Goal: Information Seeking & Learning: Compare options

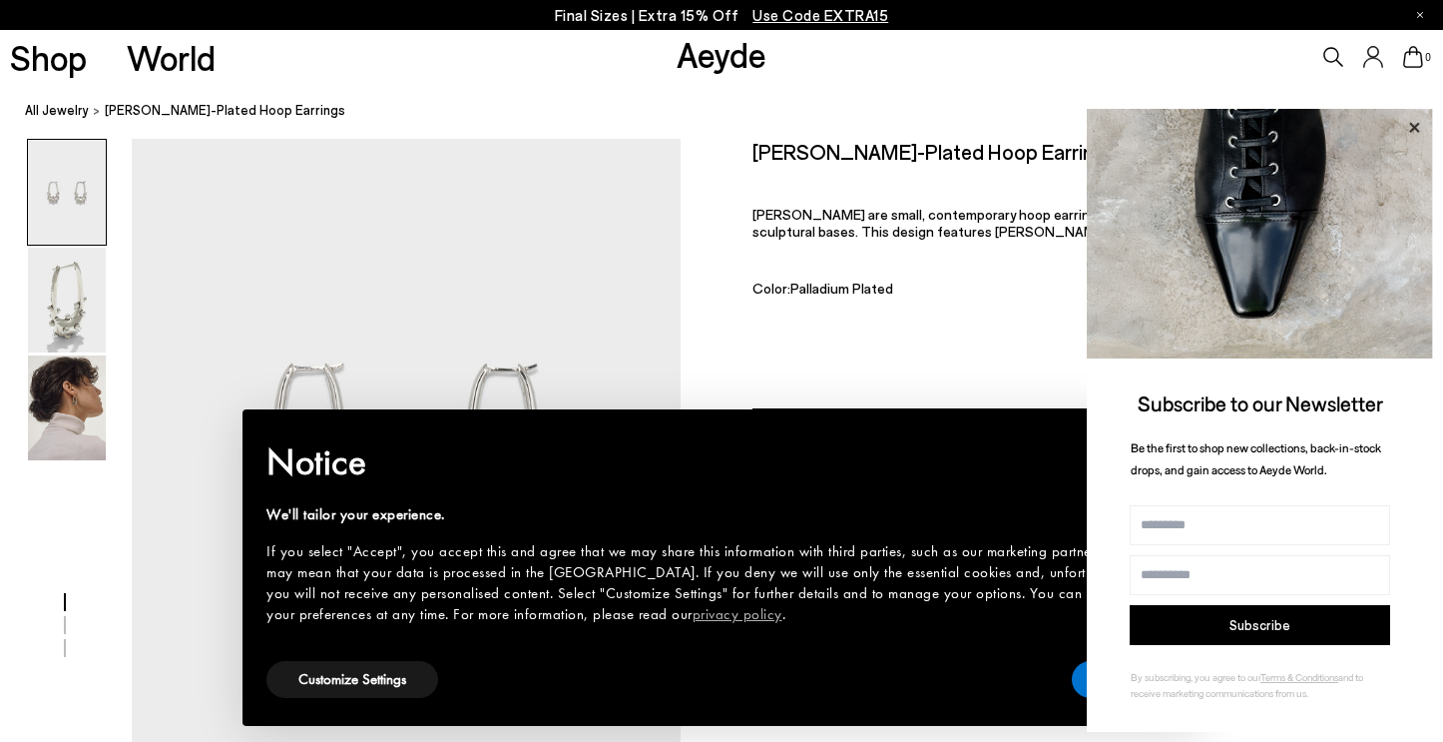
click at [1416, 118] on icon at bounding box center [1414, 128] width 26 height 26
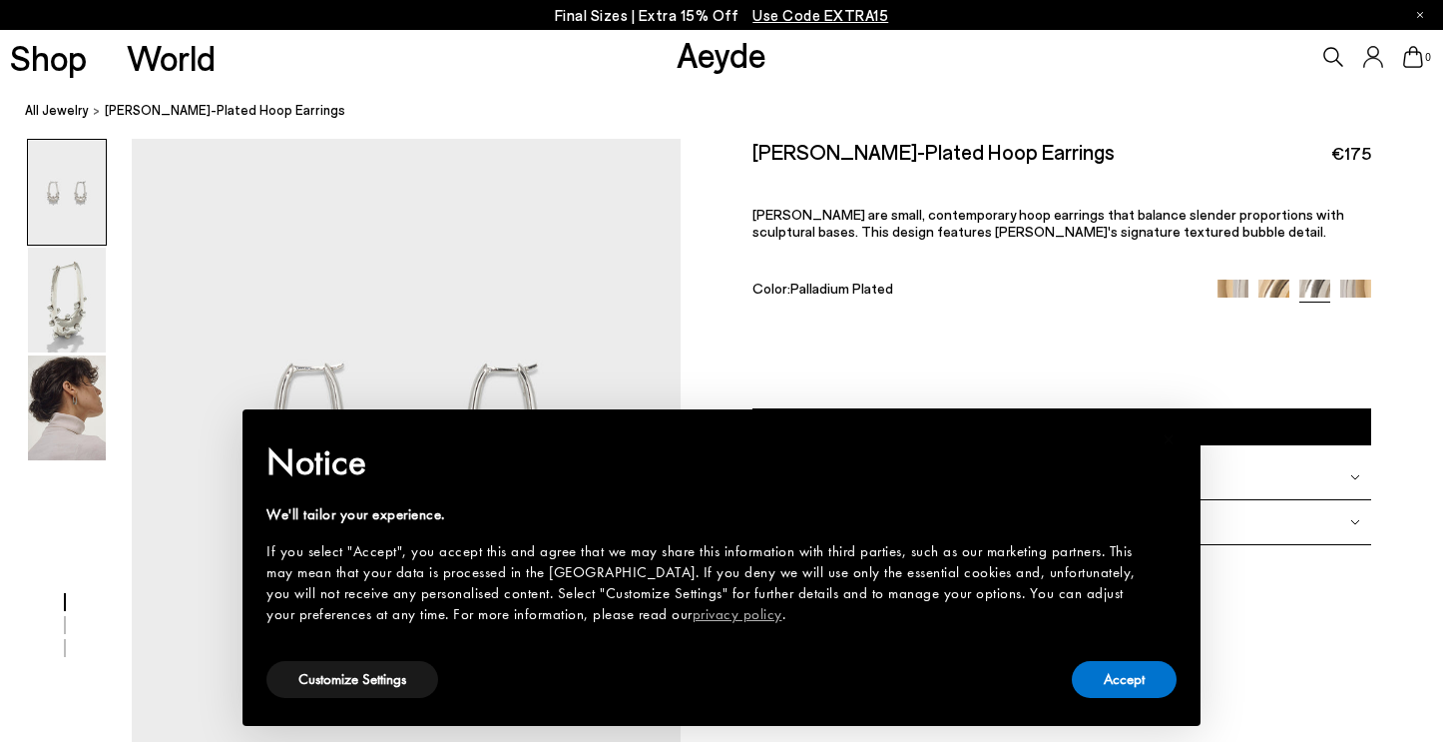
click at [1163, 290] on div "Elias Palladium-Plated Hoop Earrings €175 Elias are small, contemporary hoop ea…" at bounding box center [1062, 241] width 618 height 204
click at [51, 433] on img at bounding box center [67, 407] width 78 height 105
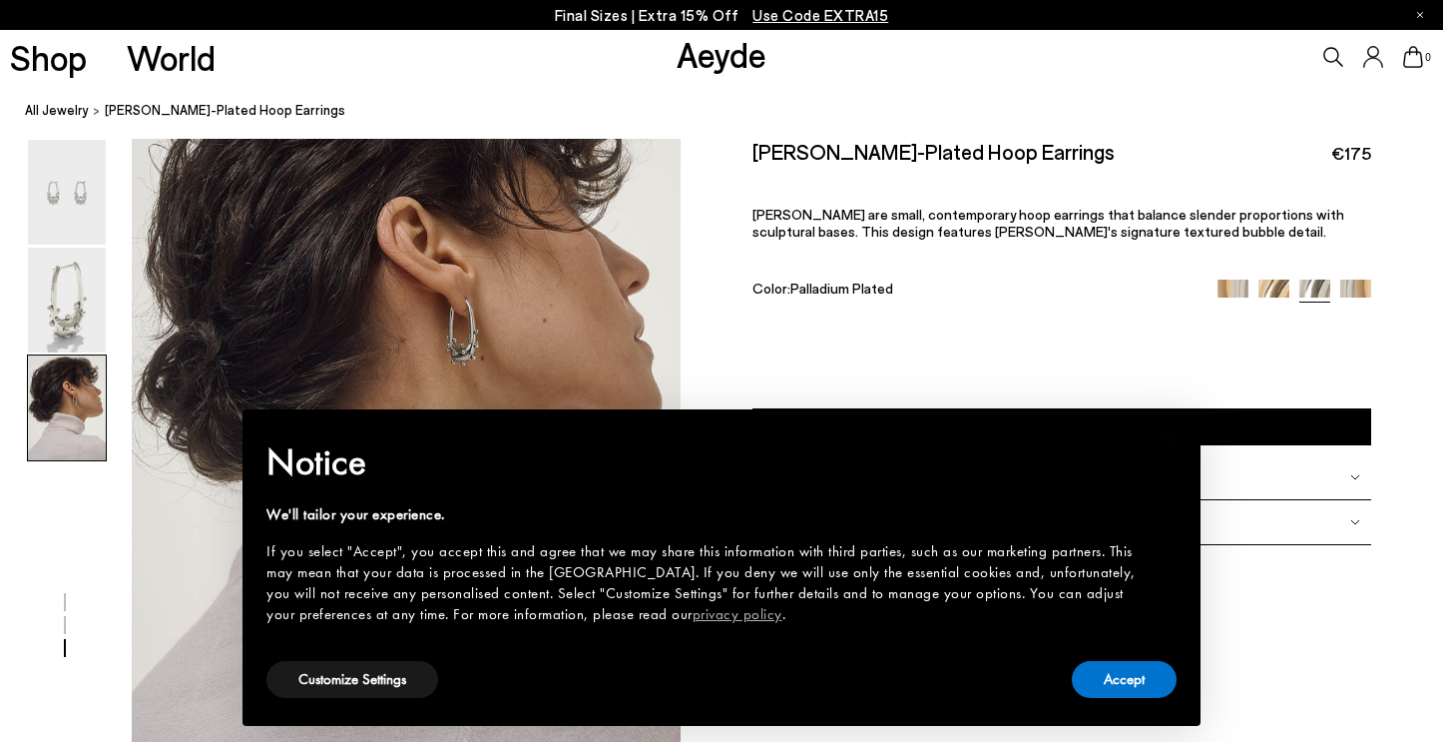
scroll to position [1479, 0]
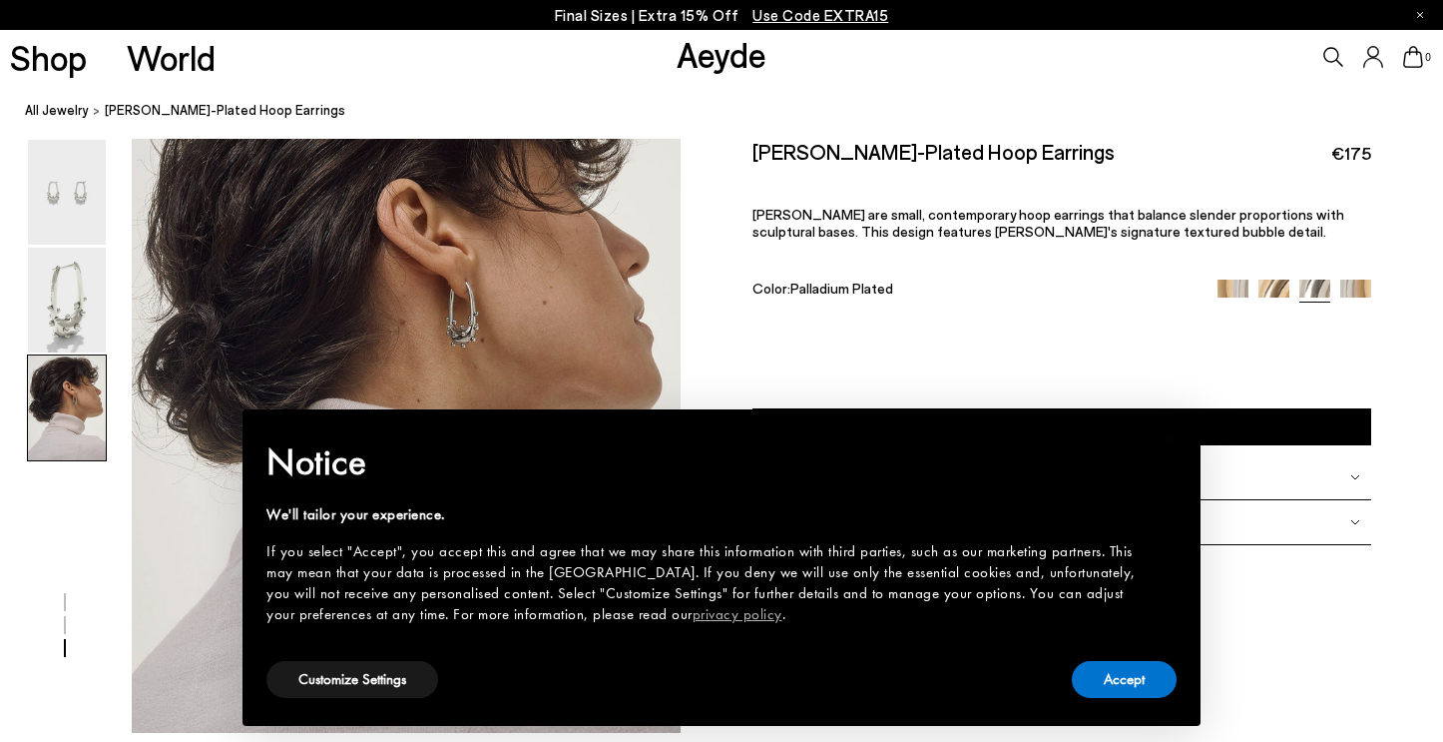
click at [1126, 652] on div "Notice We'll tailor your experience. If you select "Accept", you accept this an…" at bounding box center [721, 545] width 910 height 224
click at [1108, 664] on button "Accept" at bounding box center [1124, 679] width 105 height 37
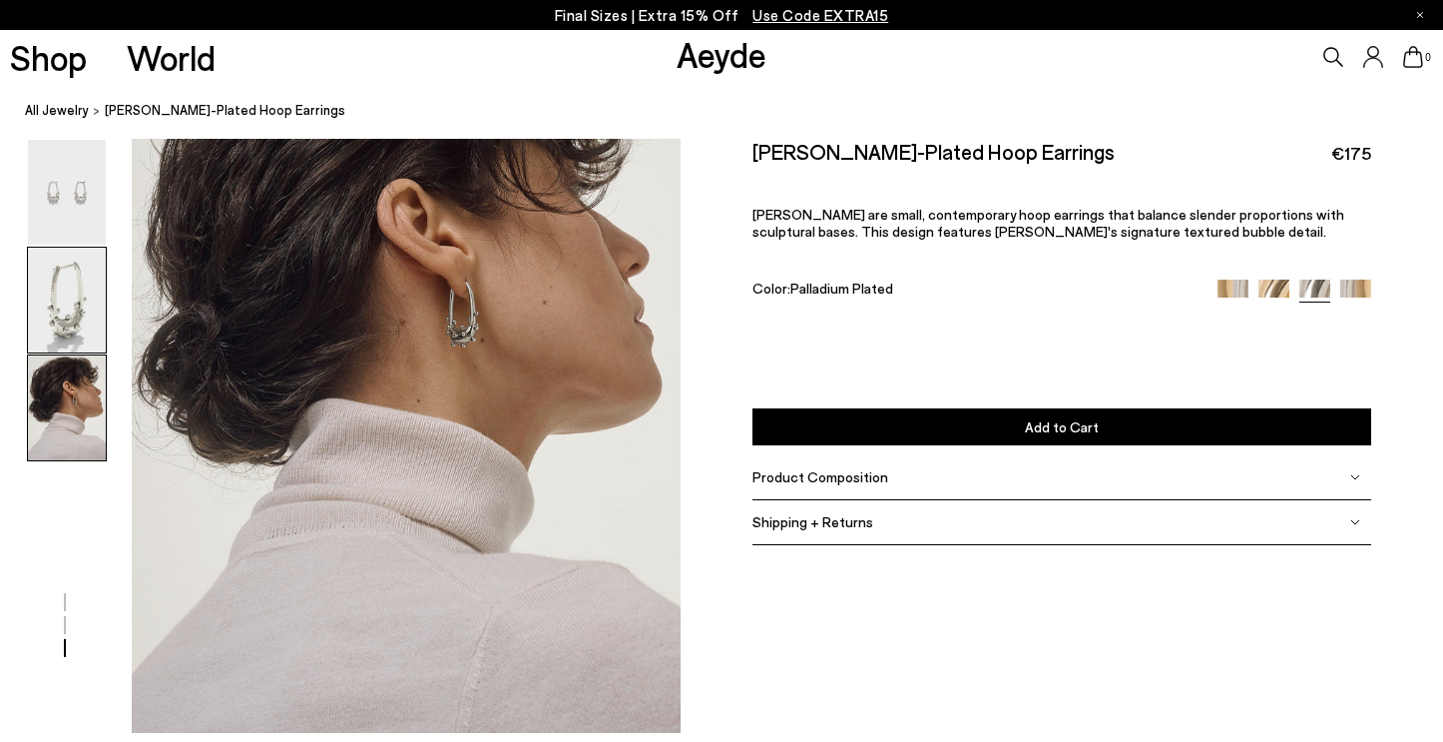
click at [61, 296] on img at bounding box center [67, 300] width 78 height 105
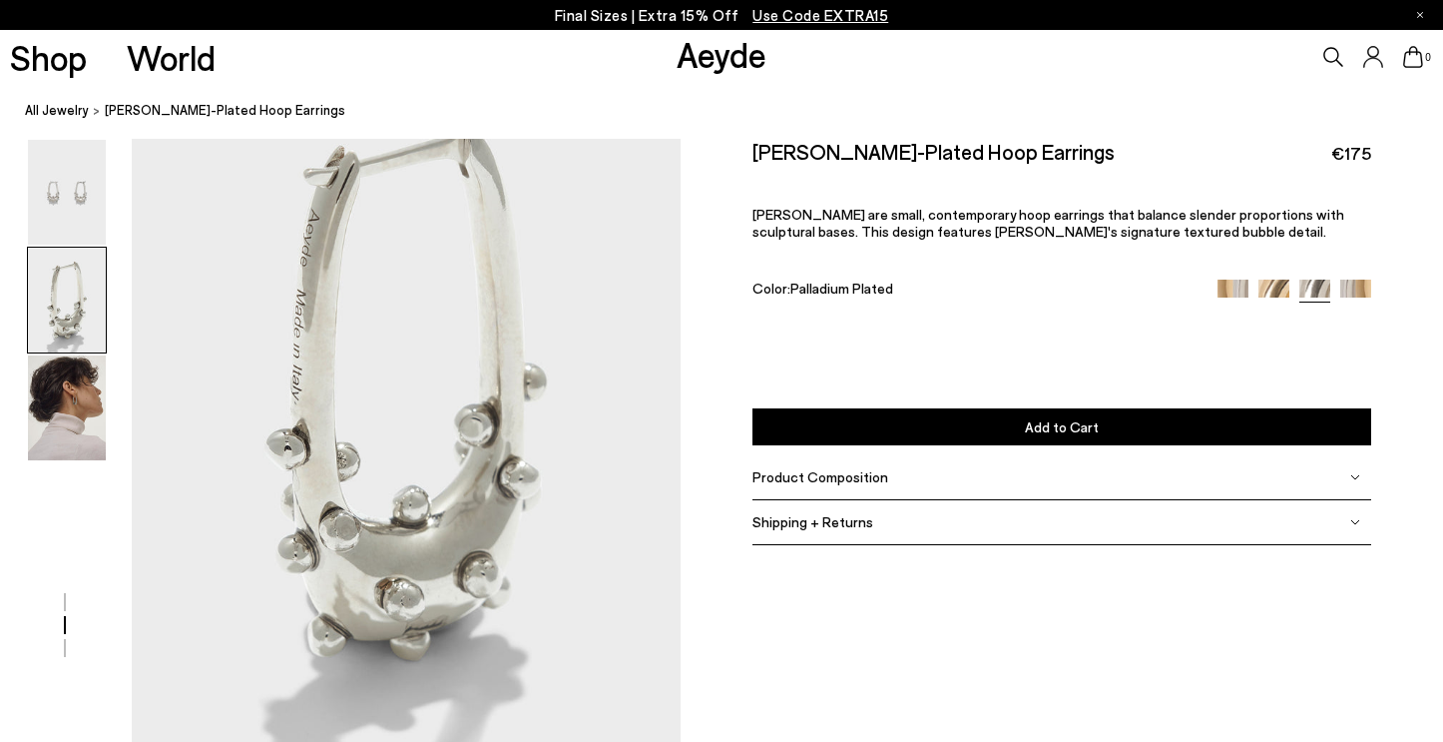
scroll to position [607, 0]
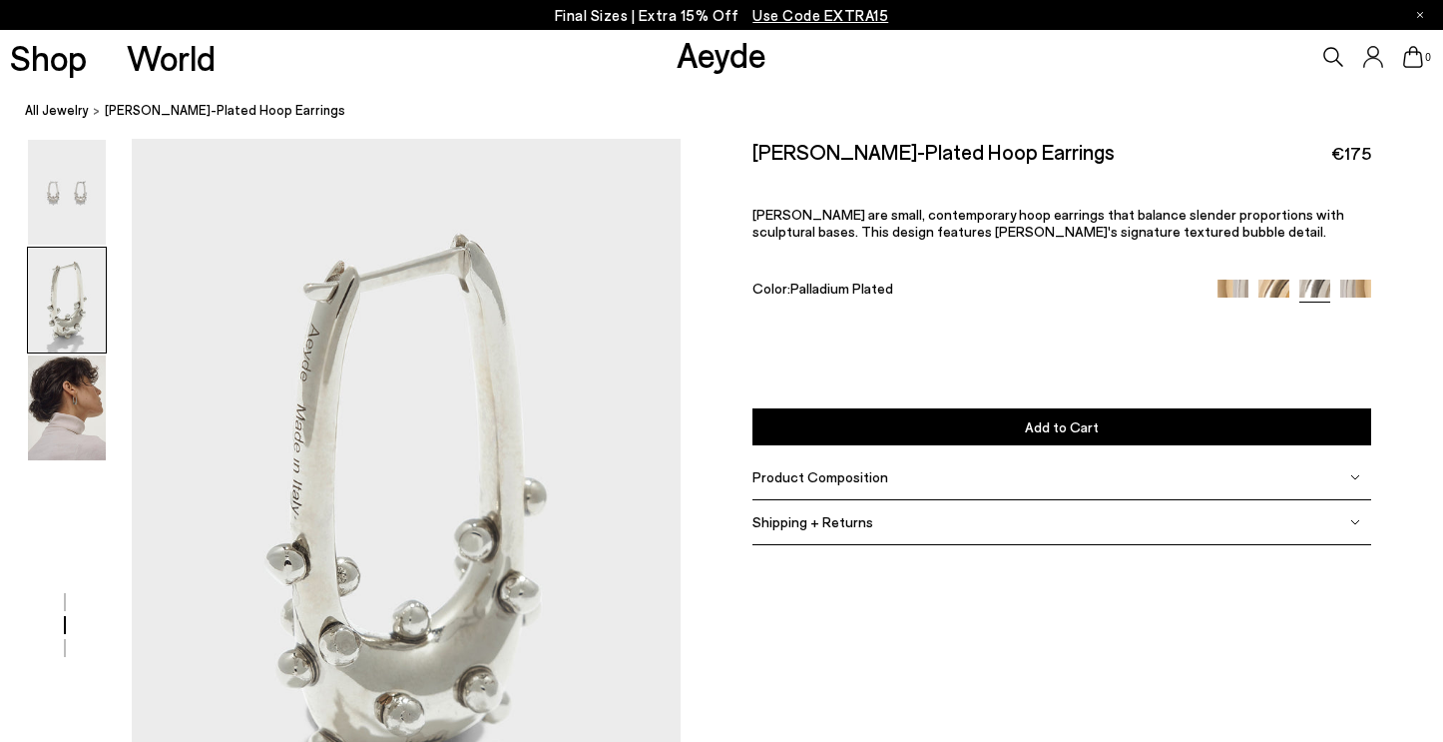
click at [70, 485] on div at bounding box center [340, 568] width 681 height 2073
click at [45, 450] on img at bounding box center [67, 407] width 78 height 105
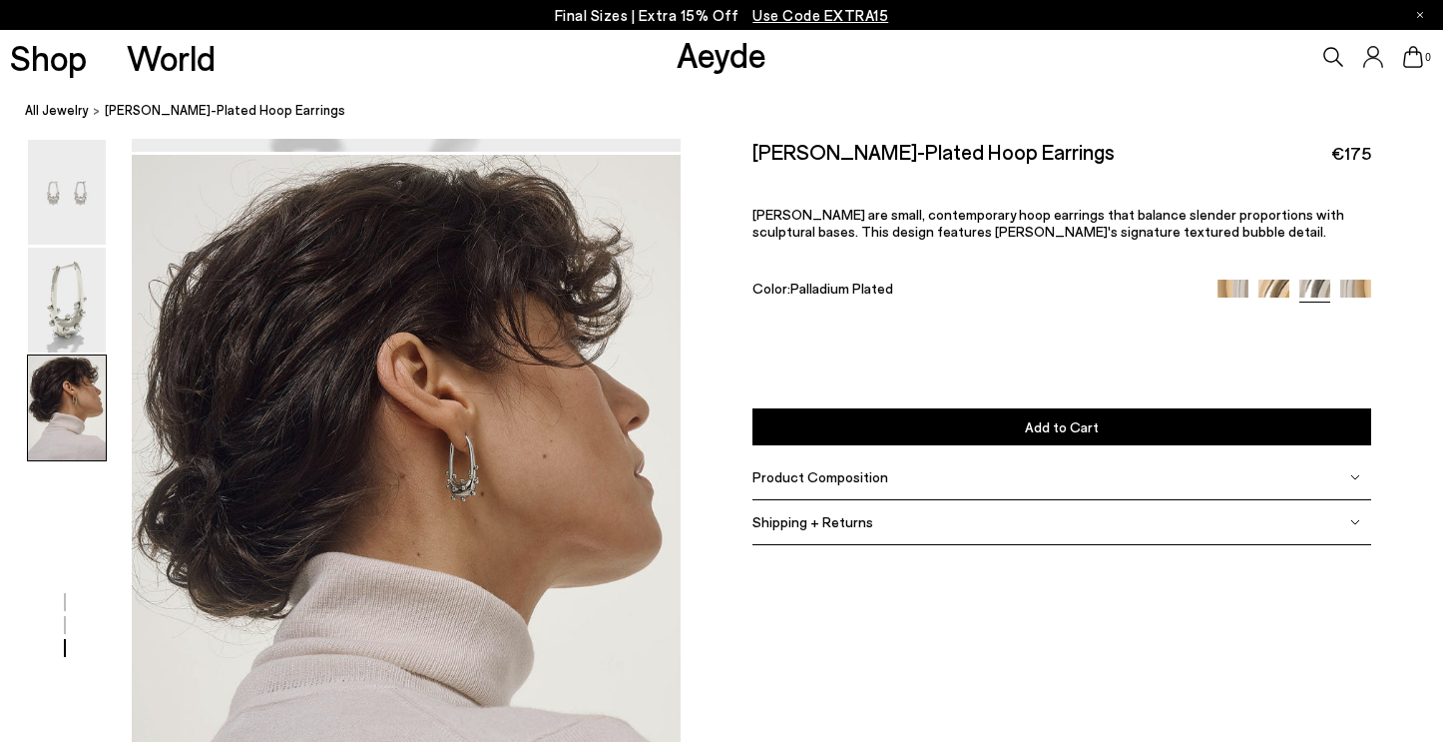
scroll to position [1479, 0]
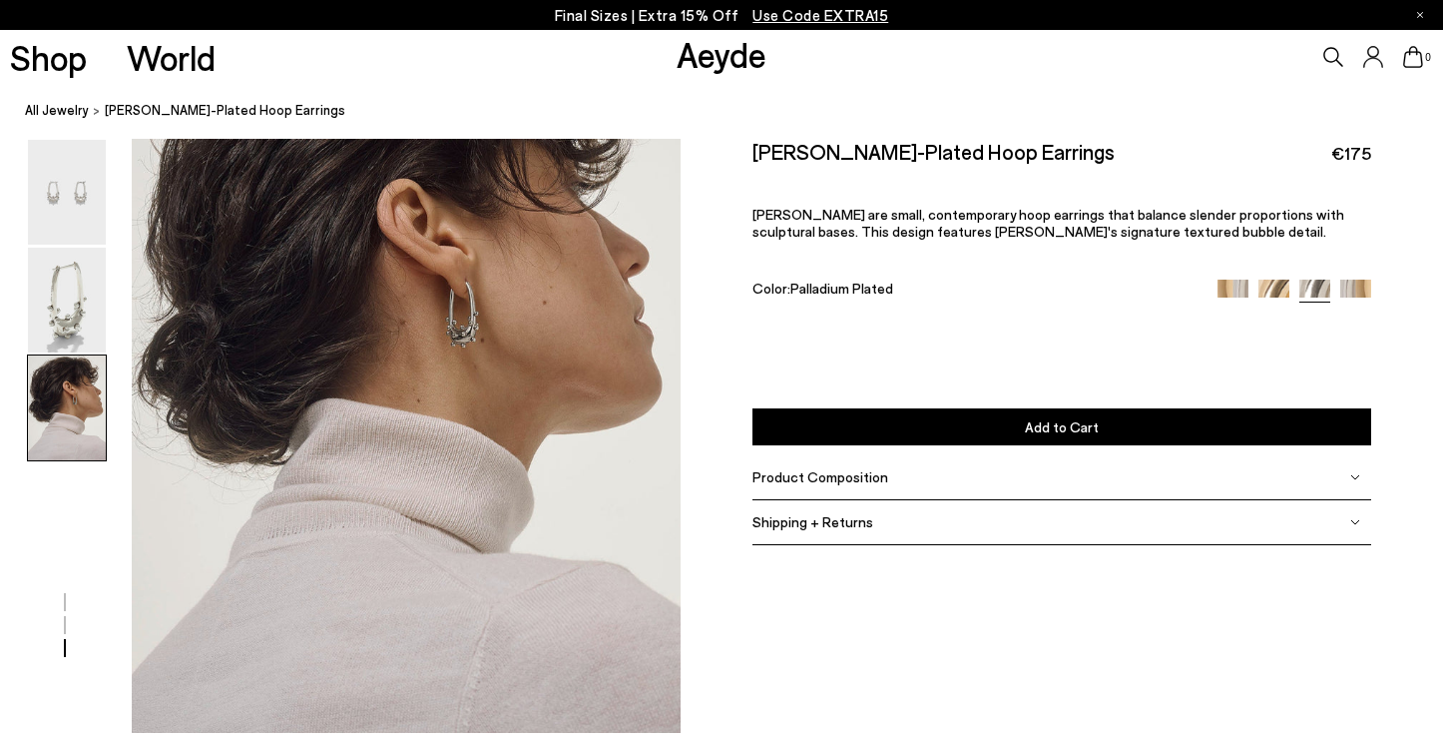
click at [1250, 240] on div "Elias Palladium-Plated Hoop Earrings €175 Elias are small, contemporary hoop ea…" at bounding box center [1062, 241] width 618 height 204
click at [1241, 279] on img at bounding box center [1233, 294] width 31 height 31
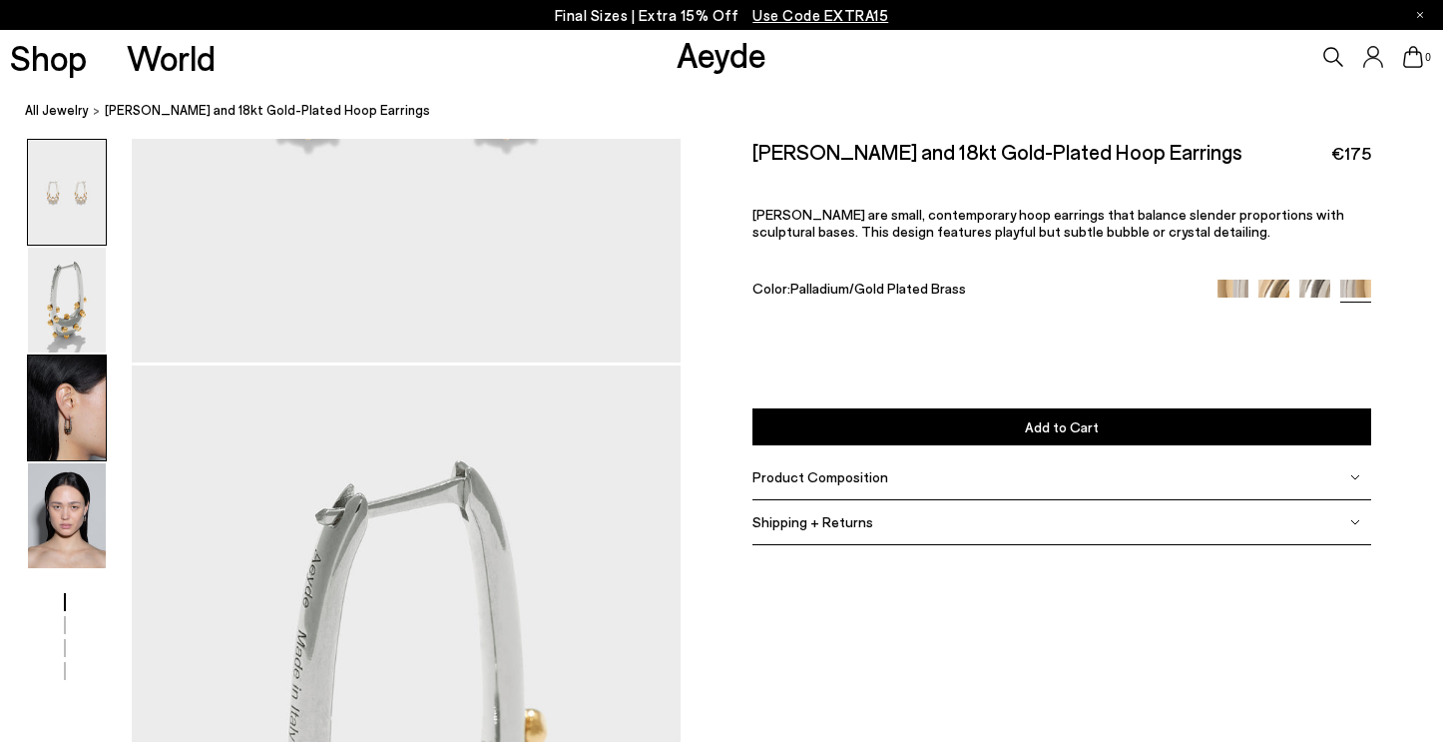
click at [68, 431] on img at bounding box center [67, 407] width 78 height 105
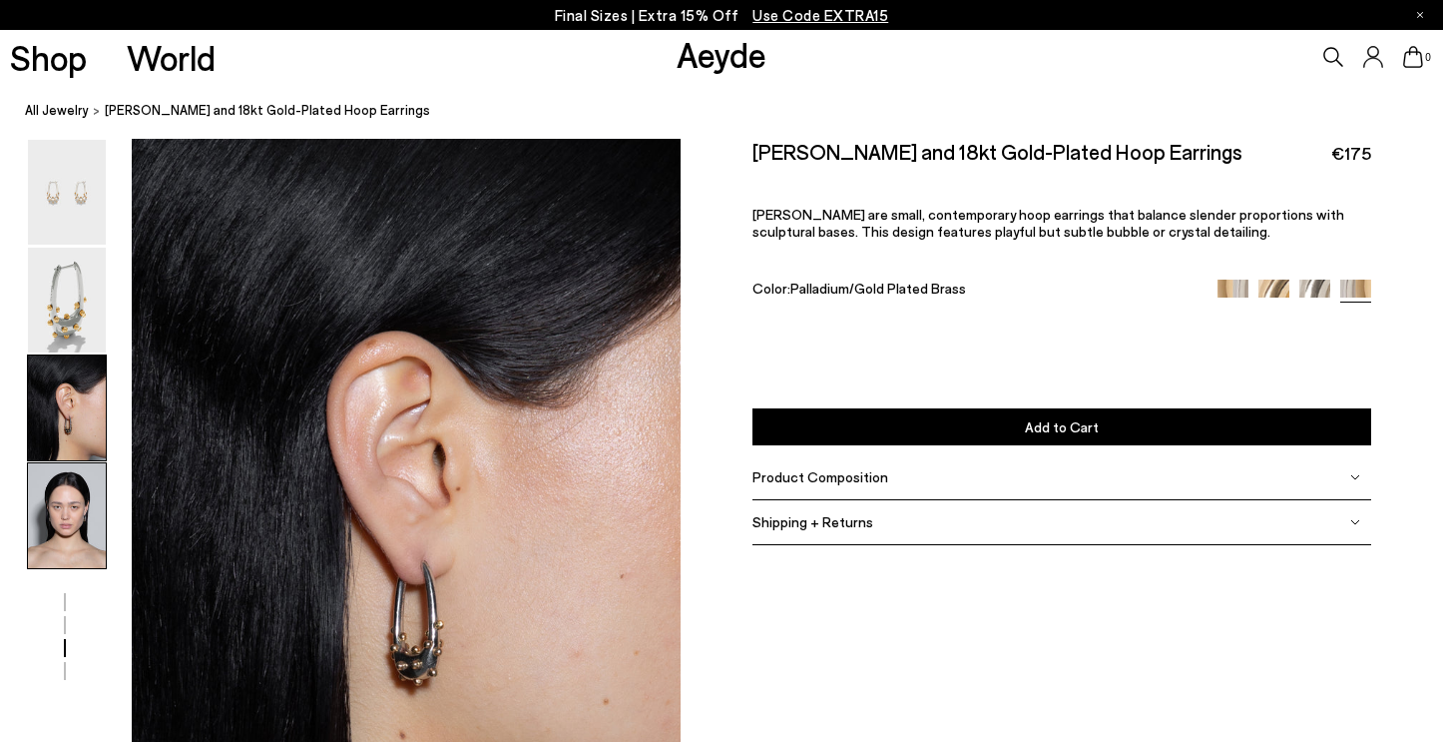
click at [75, 511] on img at bounding box center [67, 515] width 78 height 105
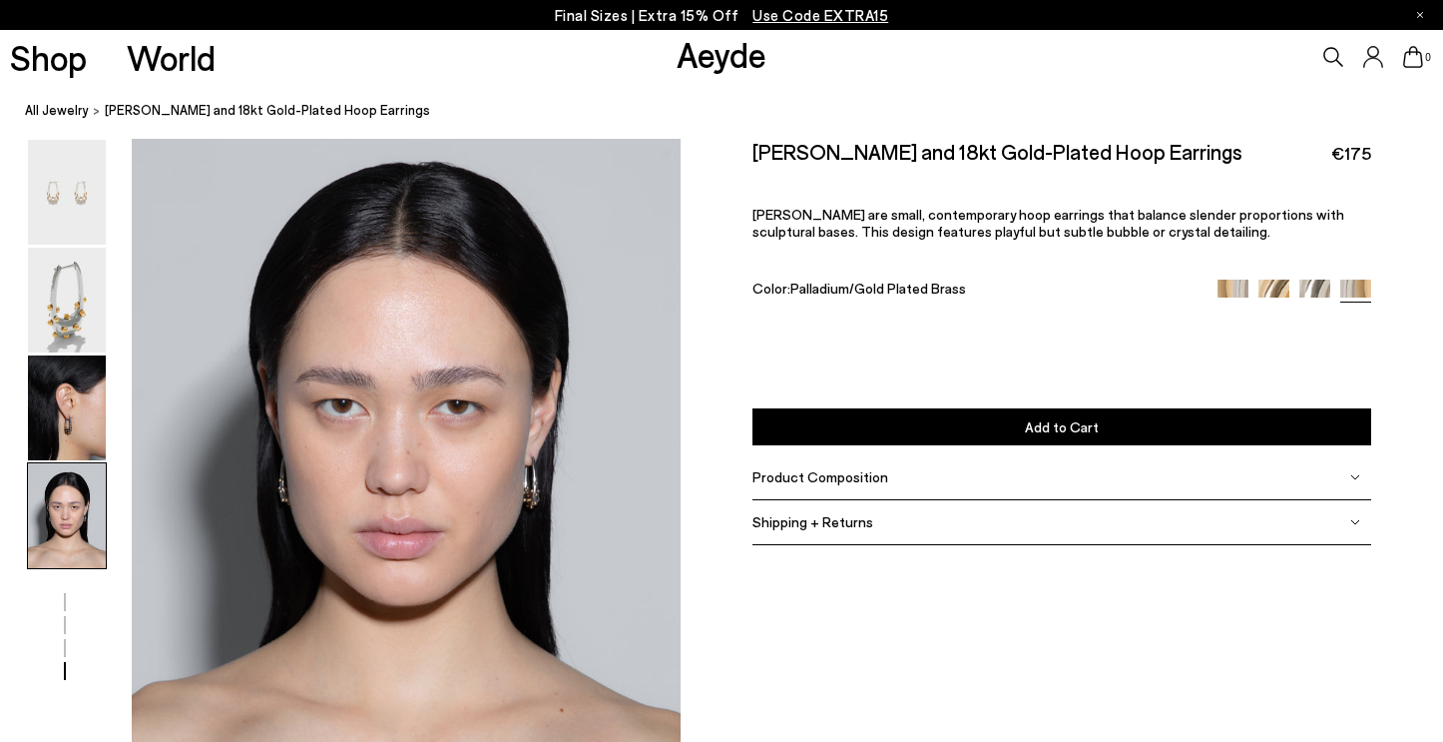
scroll to position [2214, 0]
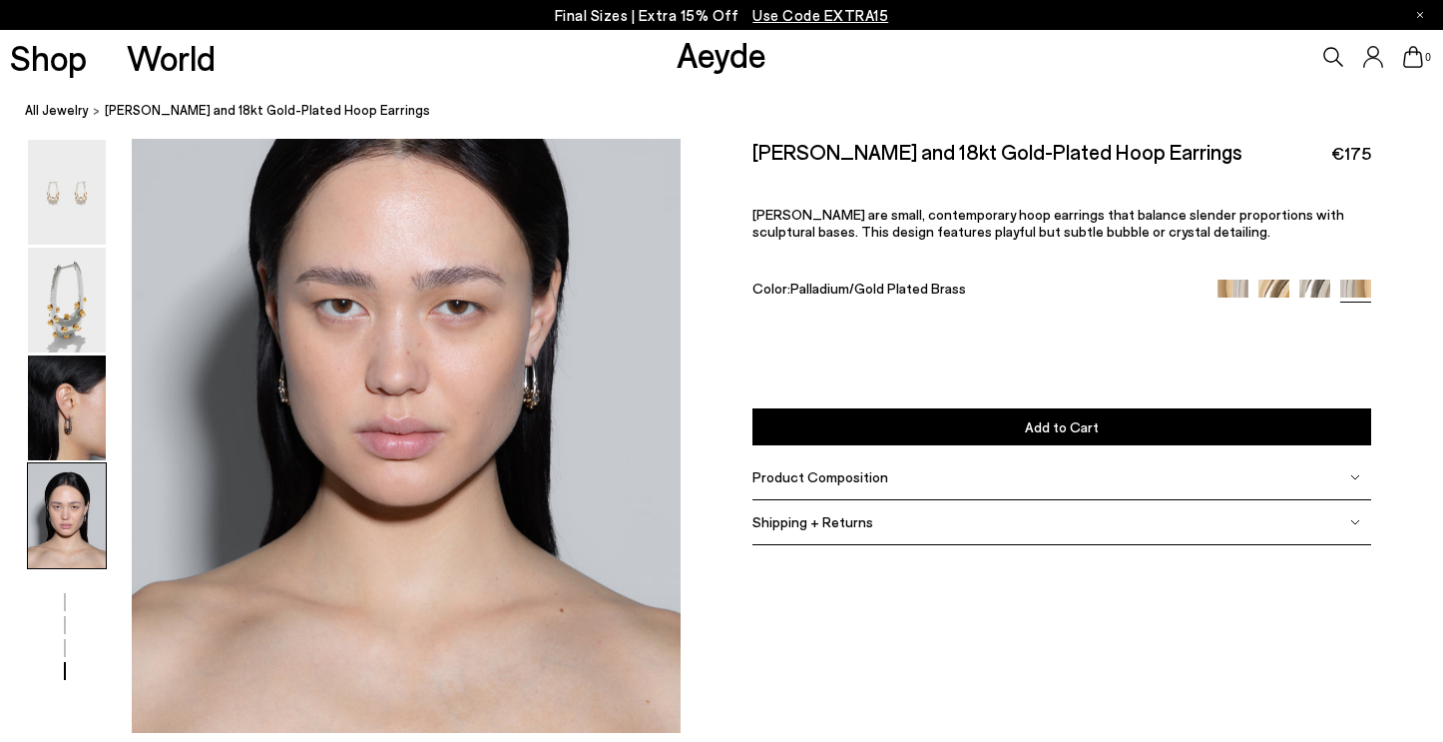
click at [1311, 279] on img at bounding box center [1315, 294] width 31 height 31
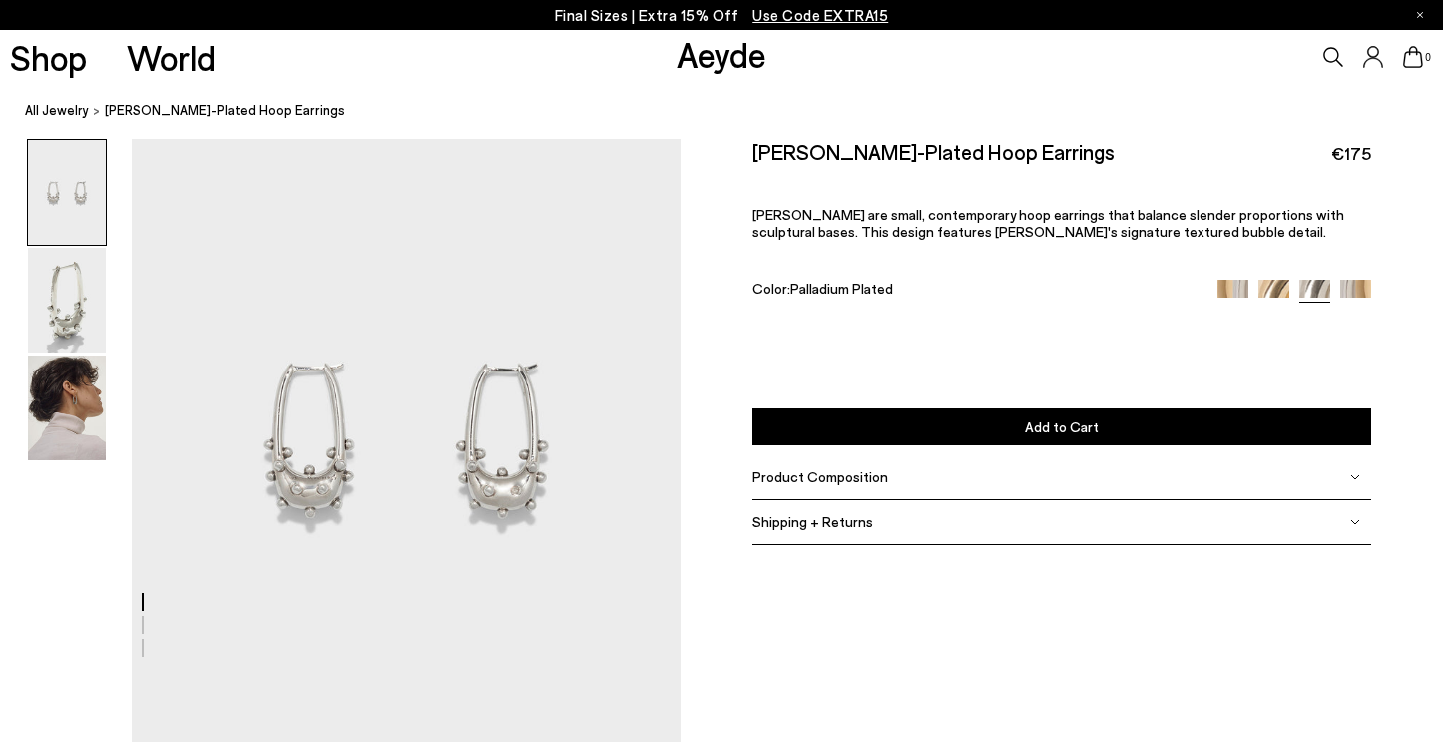
click at [1278, 279] on link at bounding box center [1274, 288] width 31 height 18
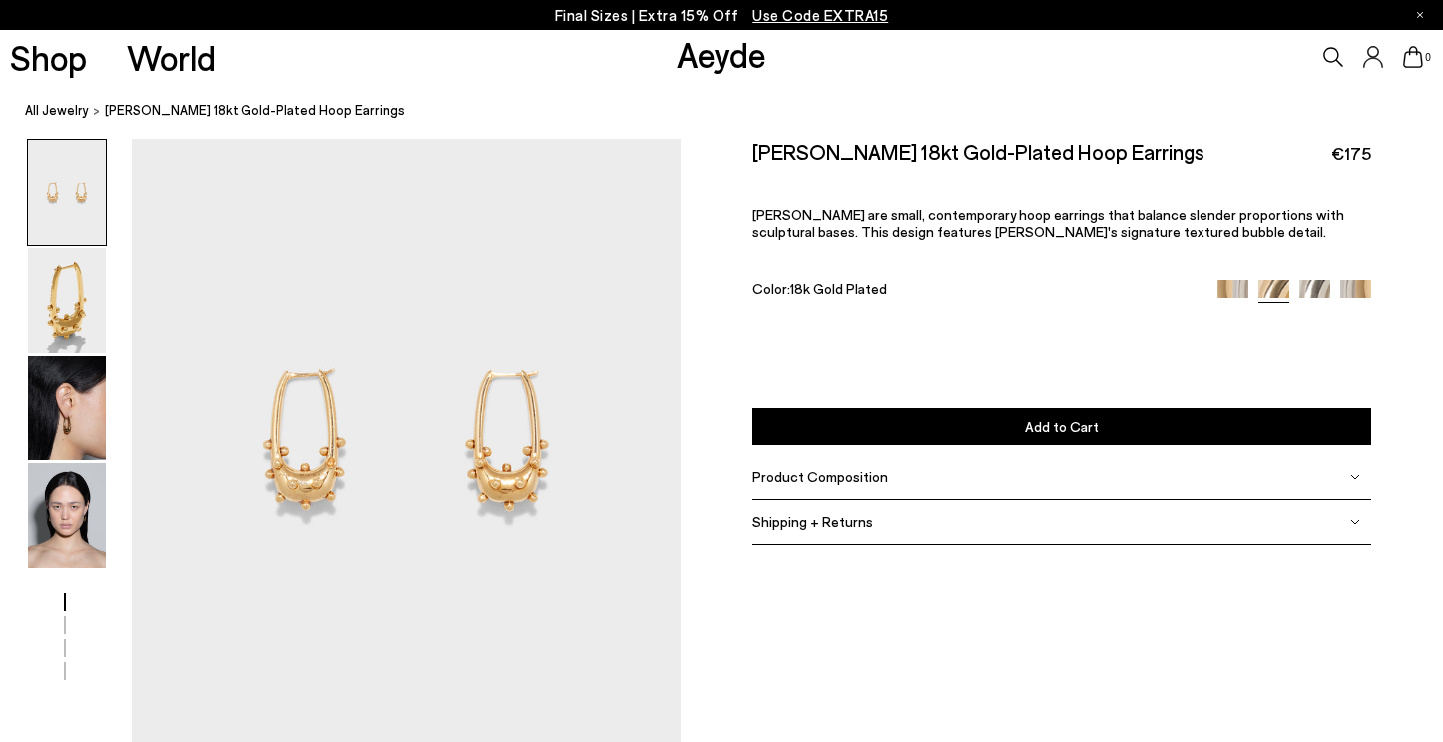
click at [1252, 279] on div at bounding box center [1295, 290] width 154 height 23
click at [1235, 279] on img at bounding box center [1233, 294] width 31 height 31
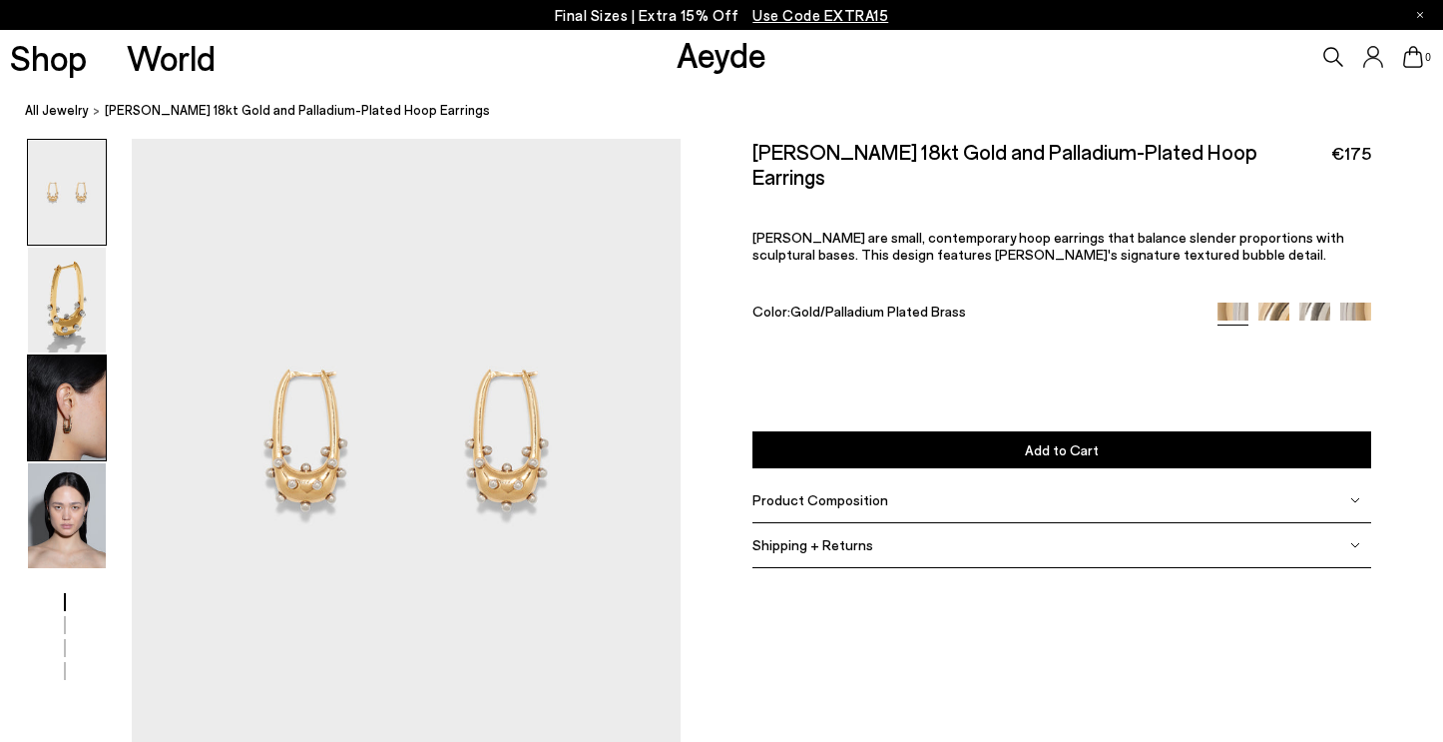
click at [80, 434] on img at bounding box center [67, 407] width 78 height 105
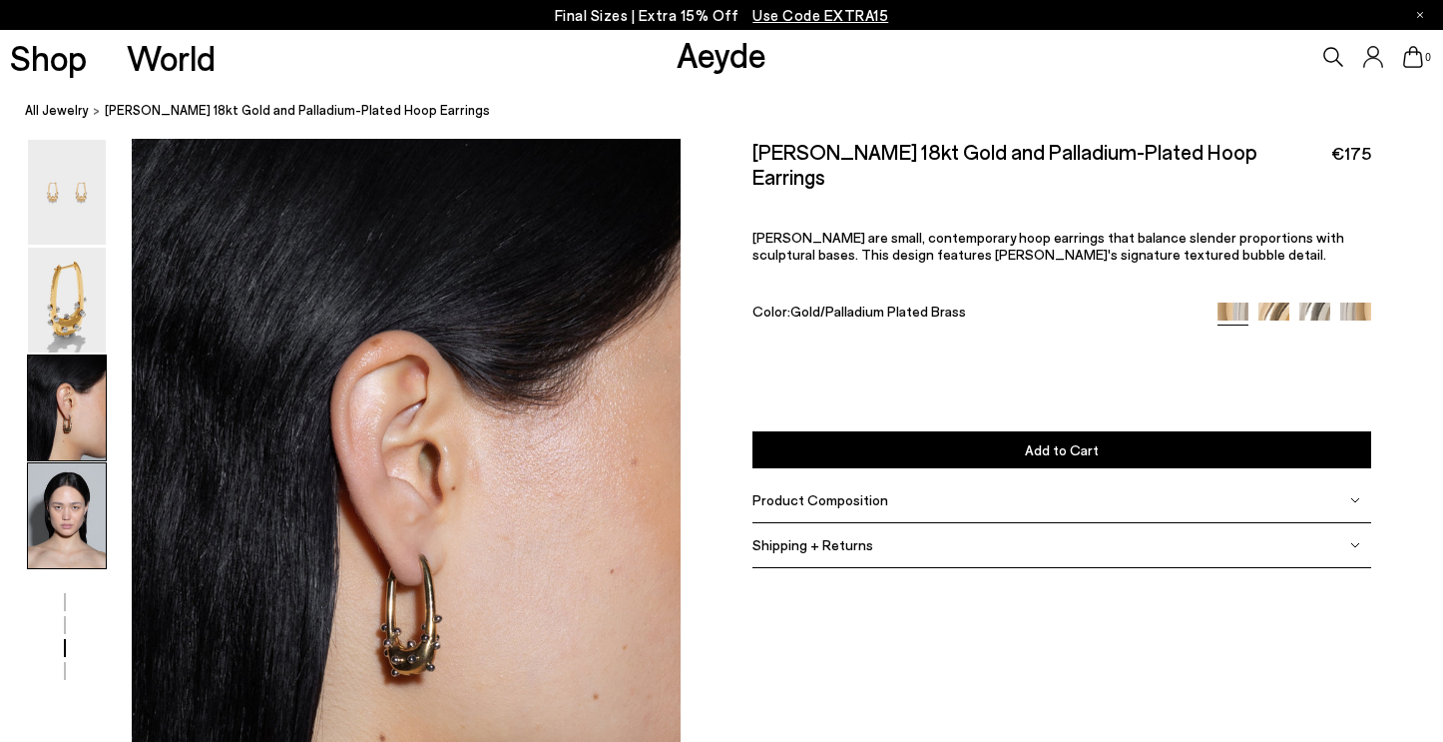
click at [75, 489] on img at bounding box center [67, 515] width 78 height 105
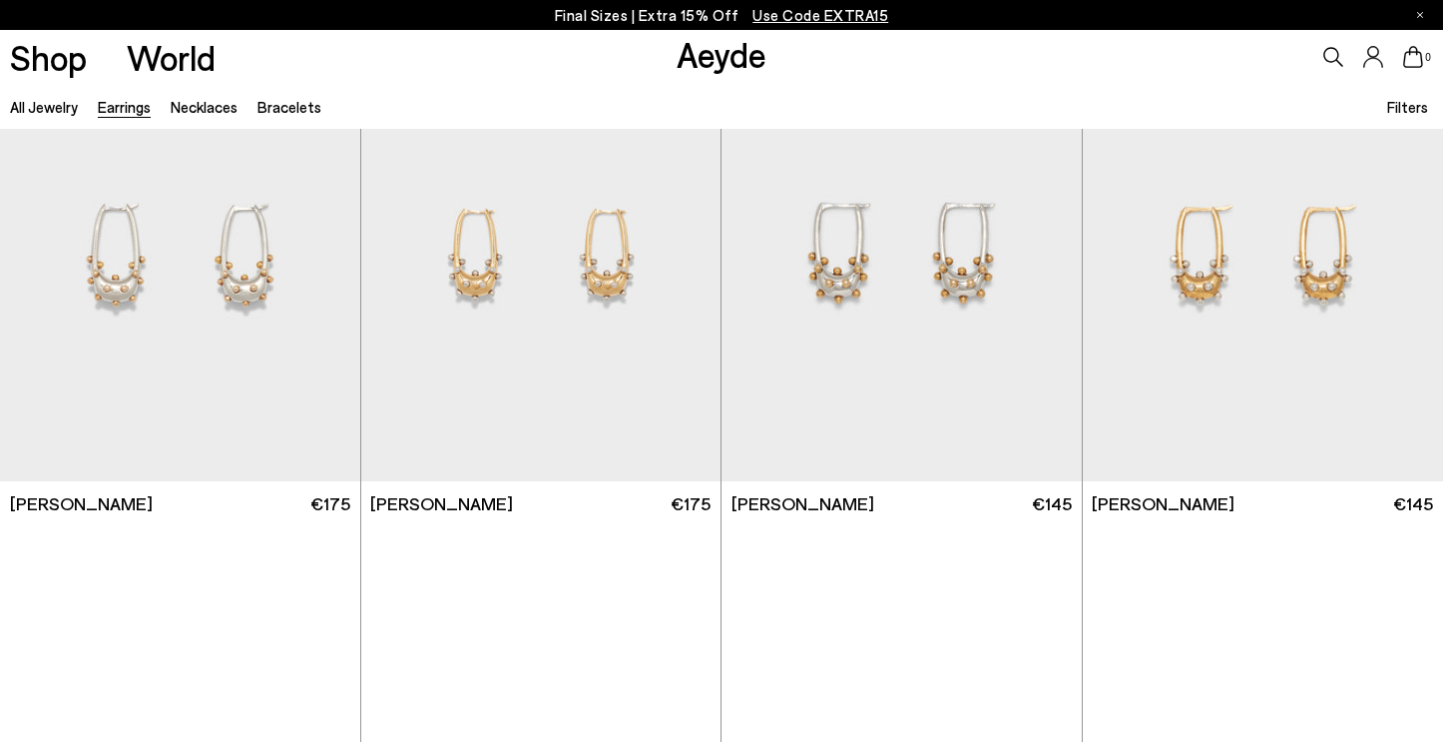
scroll to position [2589, 0]
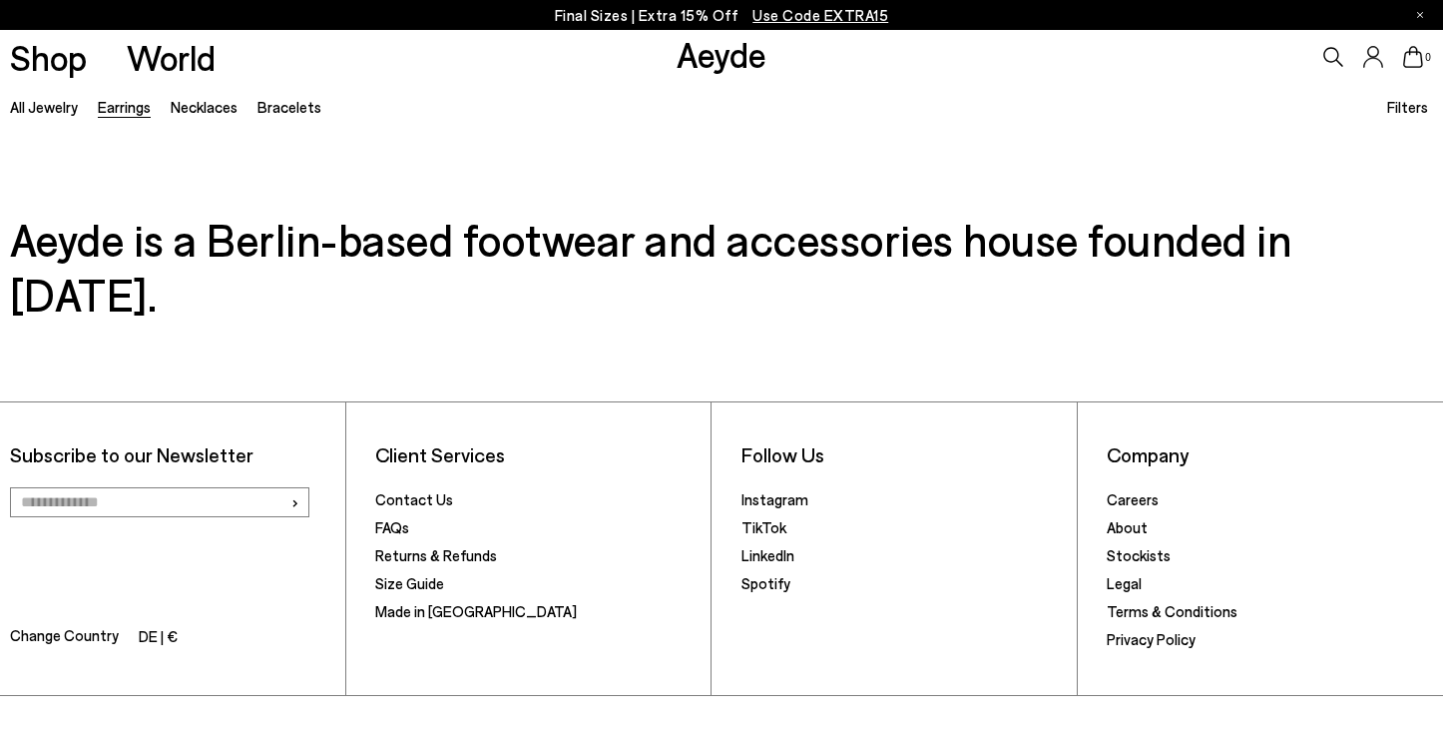
scroll to position [8980, 0]
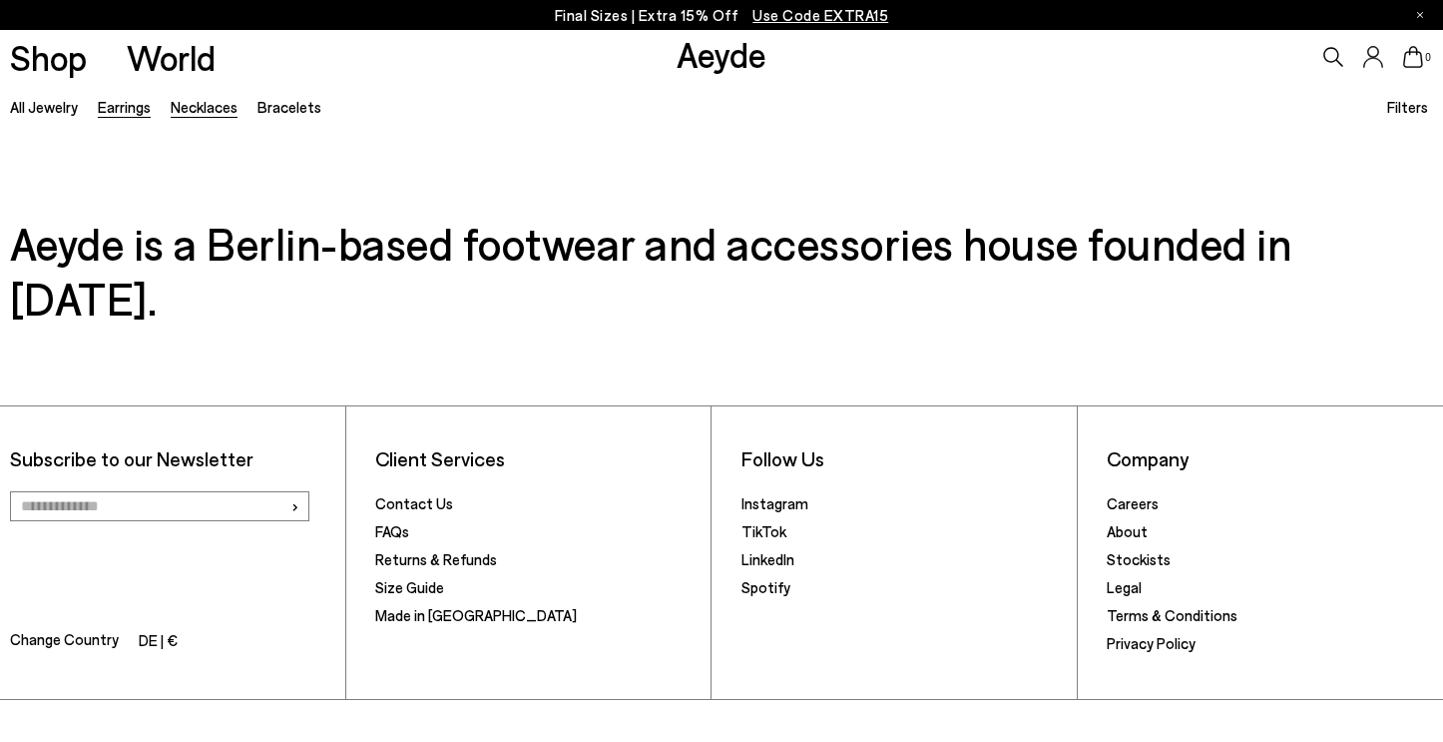
click at [209, 101] on link "Necklaces" at bounding box center [204, 107] width 67 height 18
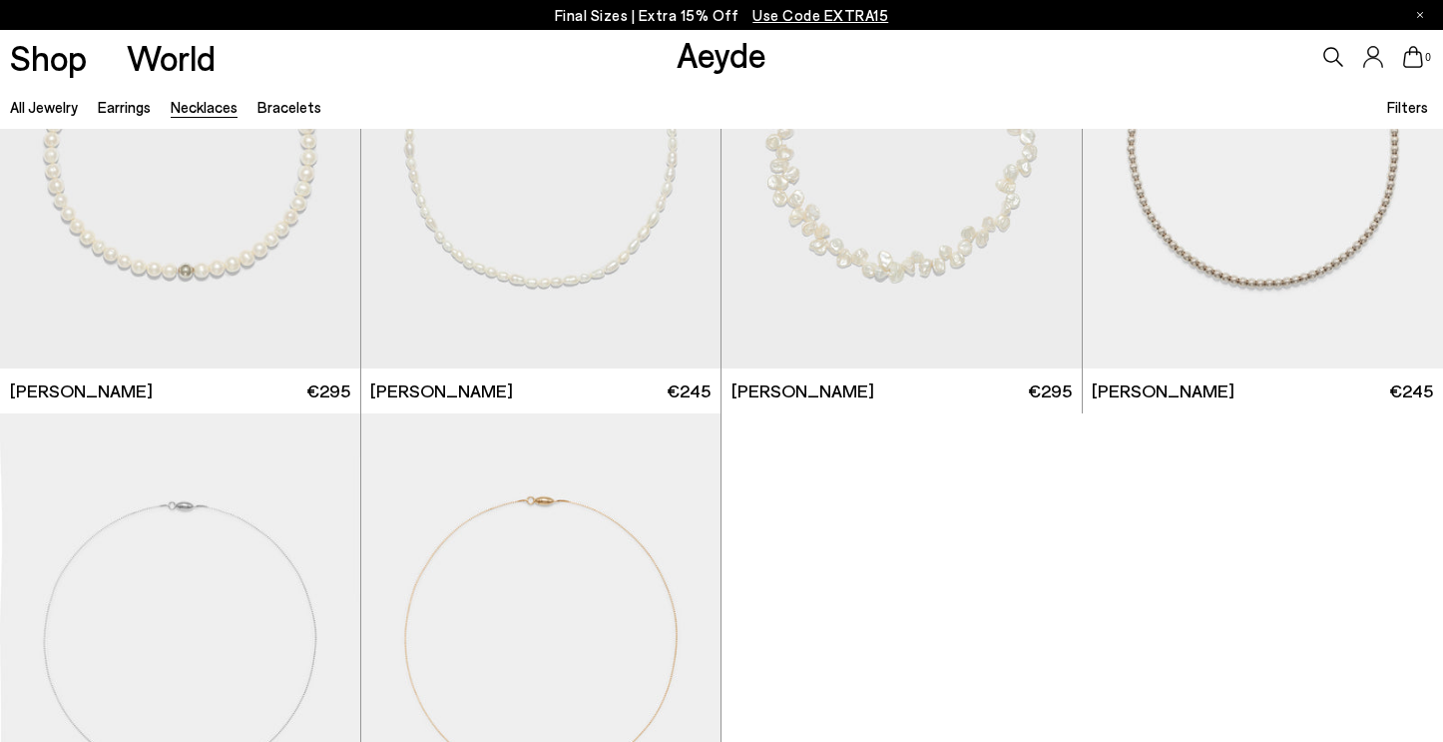
scroll to position [715, 0]
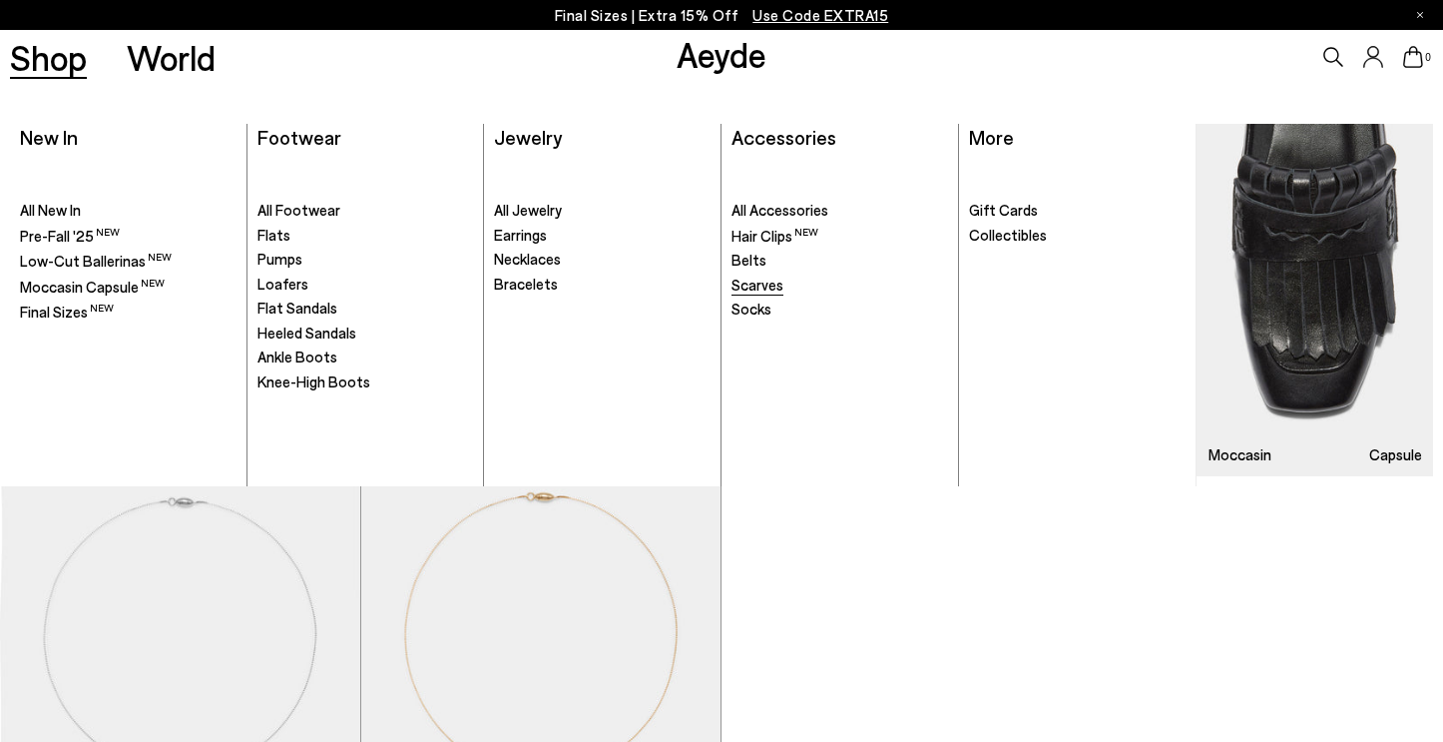
click at [773, 284] on span "Scarves" at bounding box center [758, 284] width 52 height 18
